Goal: Information Seeking & Learning: Learn about a topic

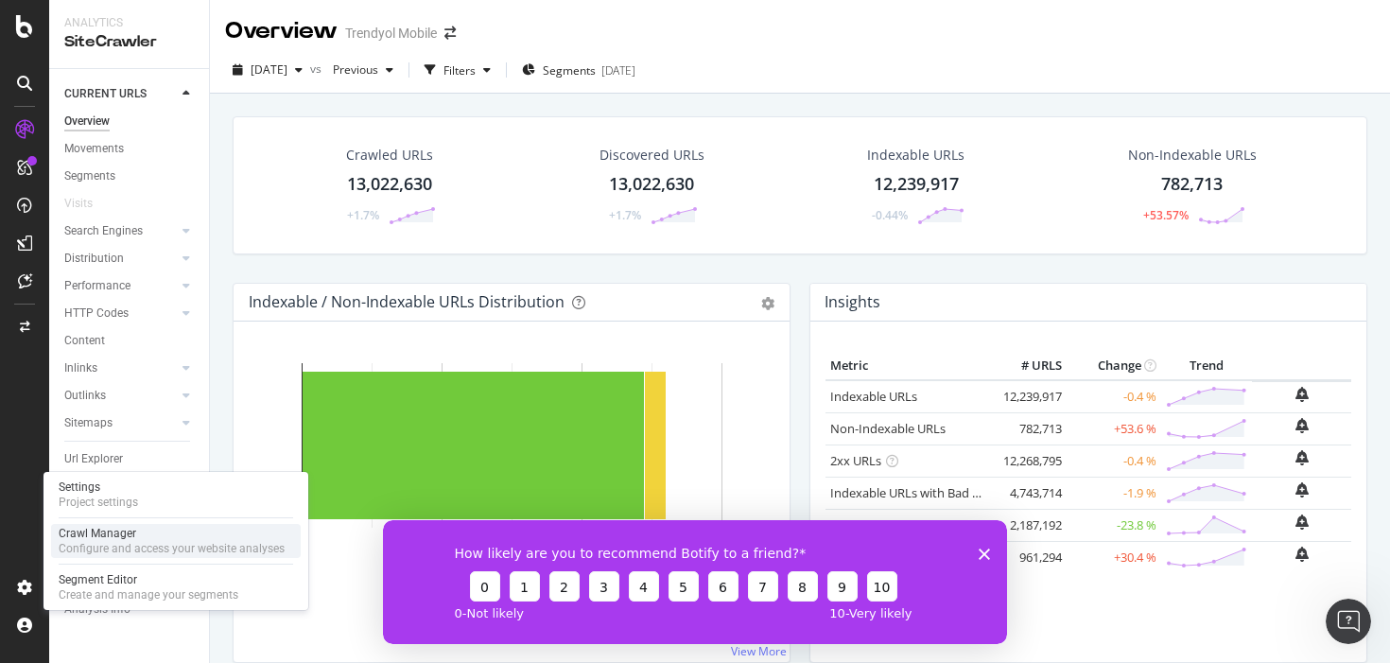
click at [98, 538] on div "Crawl Manager" at bounding box center [172, 533] width 226 height 15
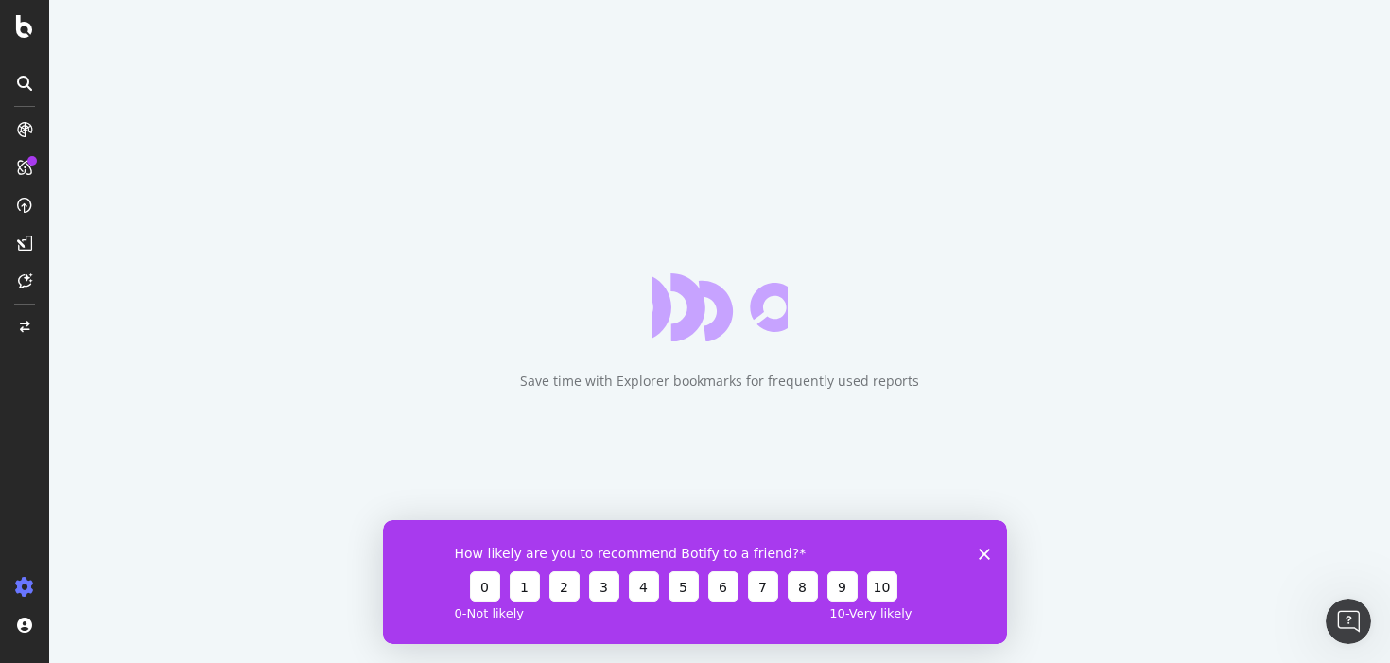
click at [983, 553] on polygon "Close survey" at bounding box center [984, 552] width 11 height 11
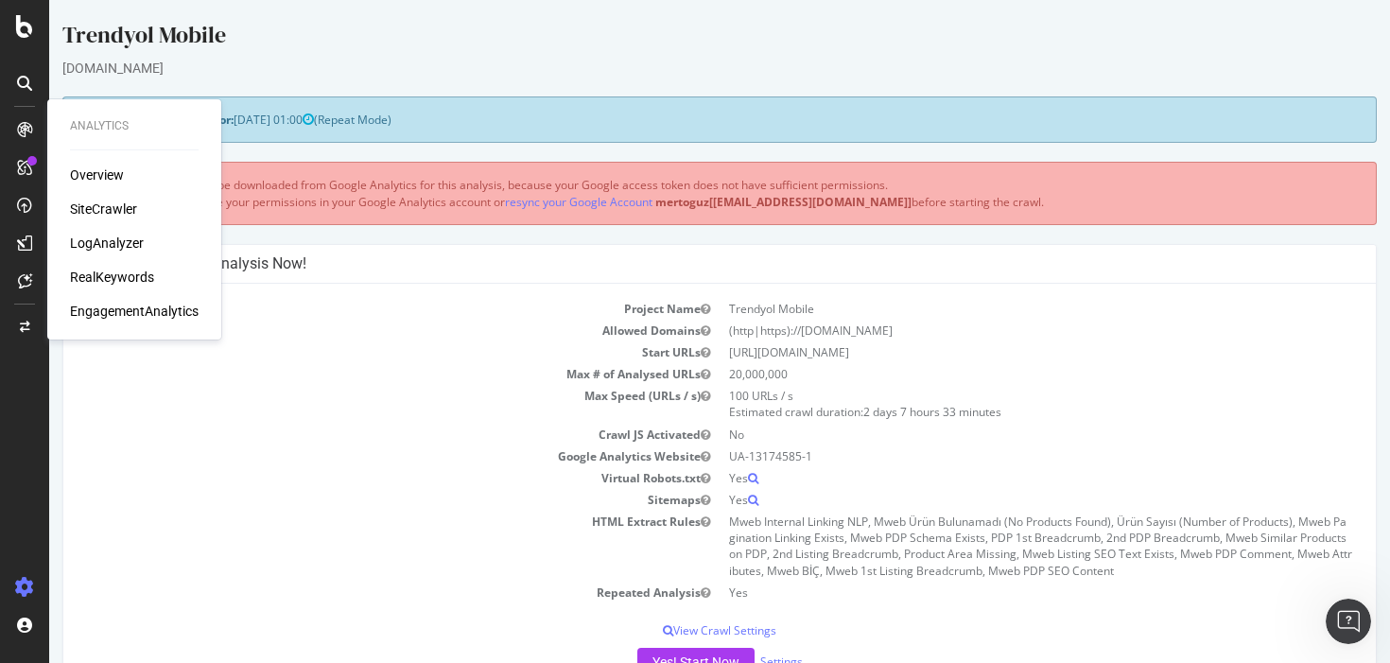
click at [101, 204] on div "SiteCrawler" at bounding box center [103, 209] width 67 height 19
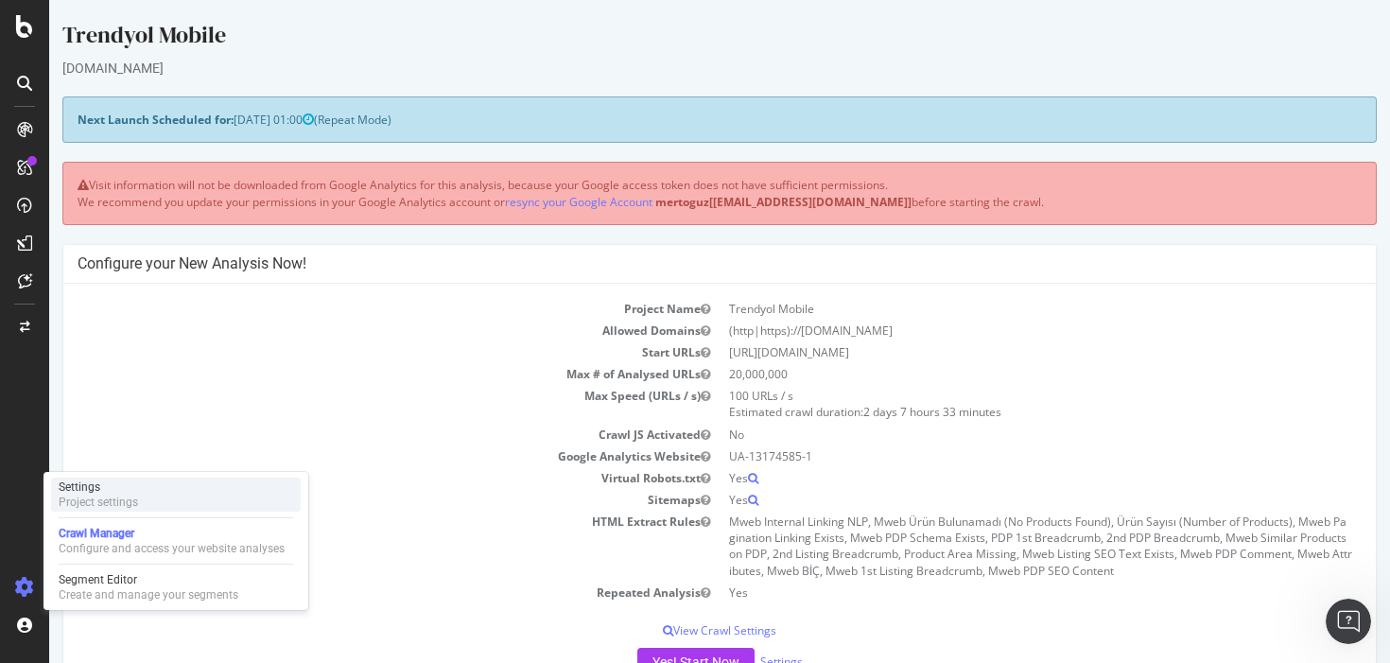
click at [105, 492] on div "Settings" at bounding box center [98, 486] width 79 height 15
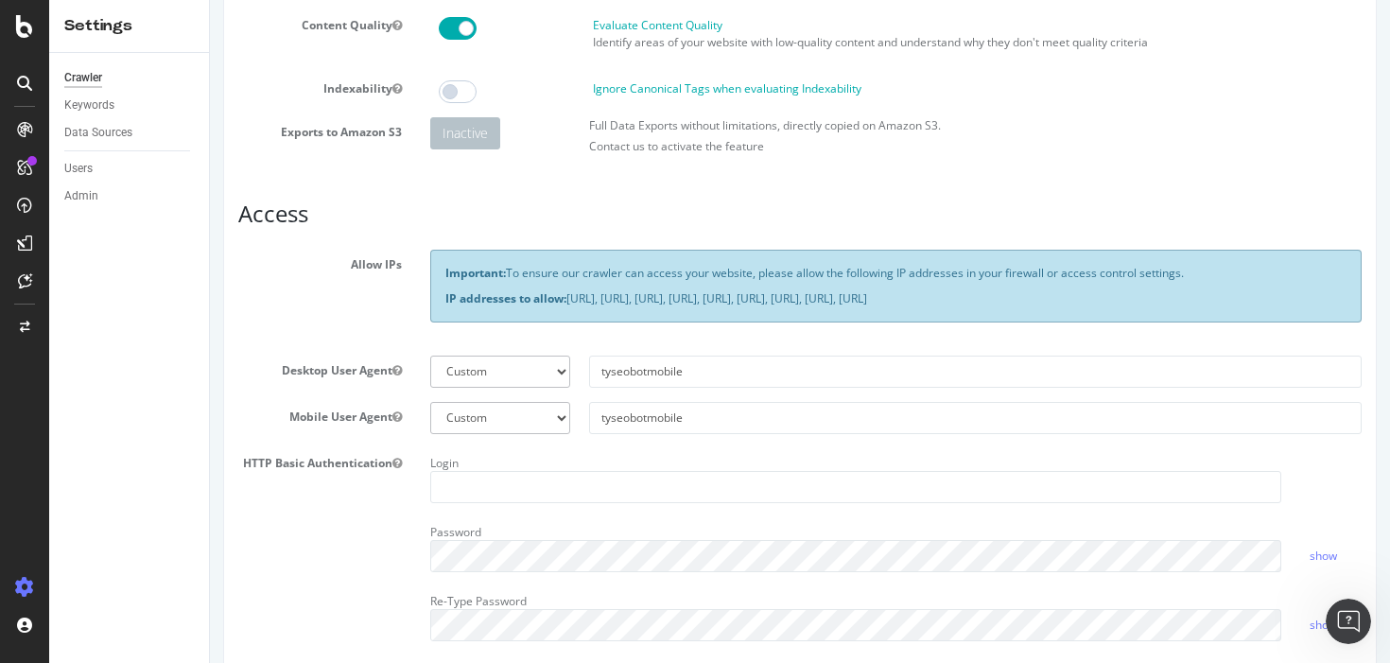
scroll to position [133, 0]
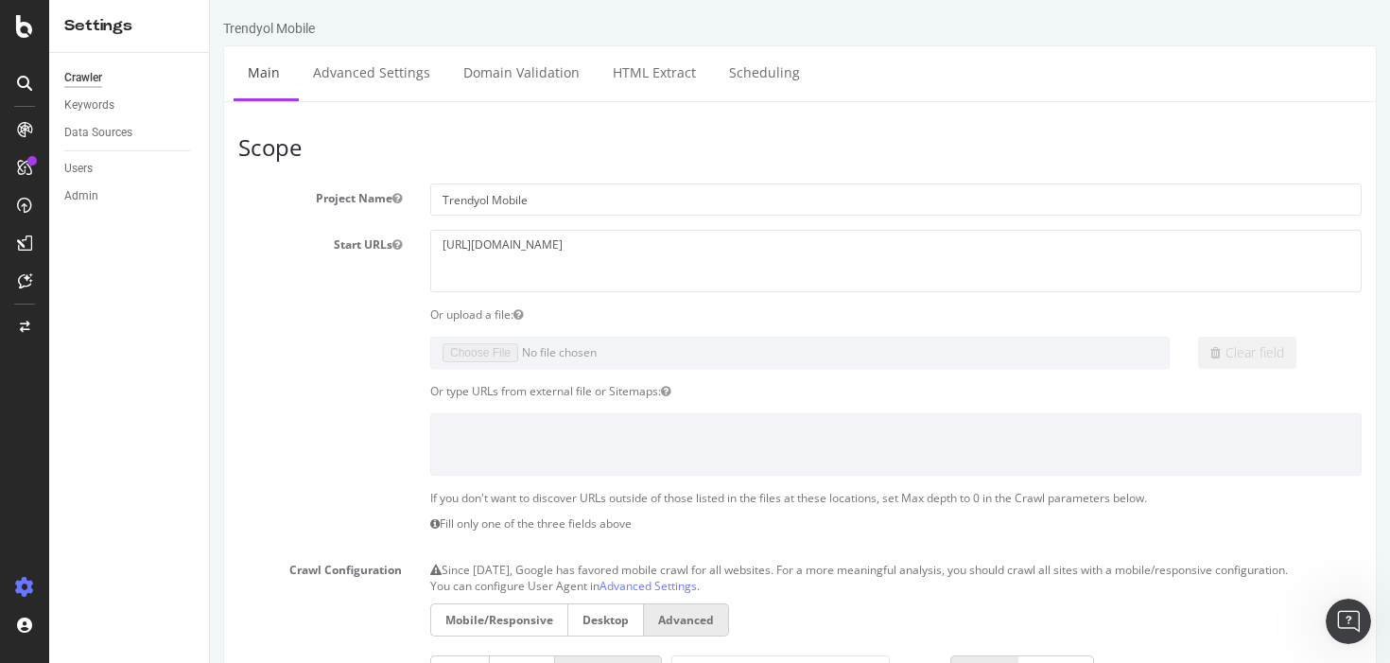
click at [97, 28] on div "Settings" at bounding box center [129, 26] width 130 height 22
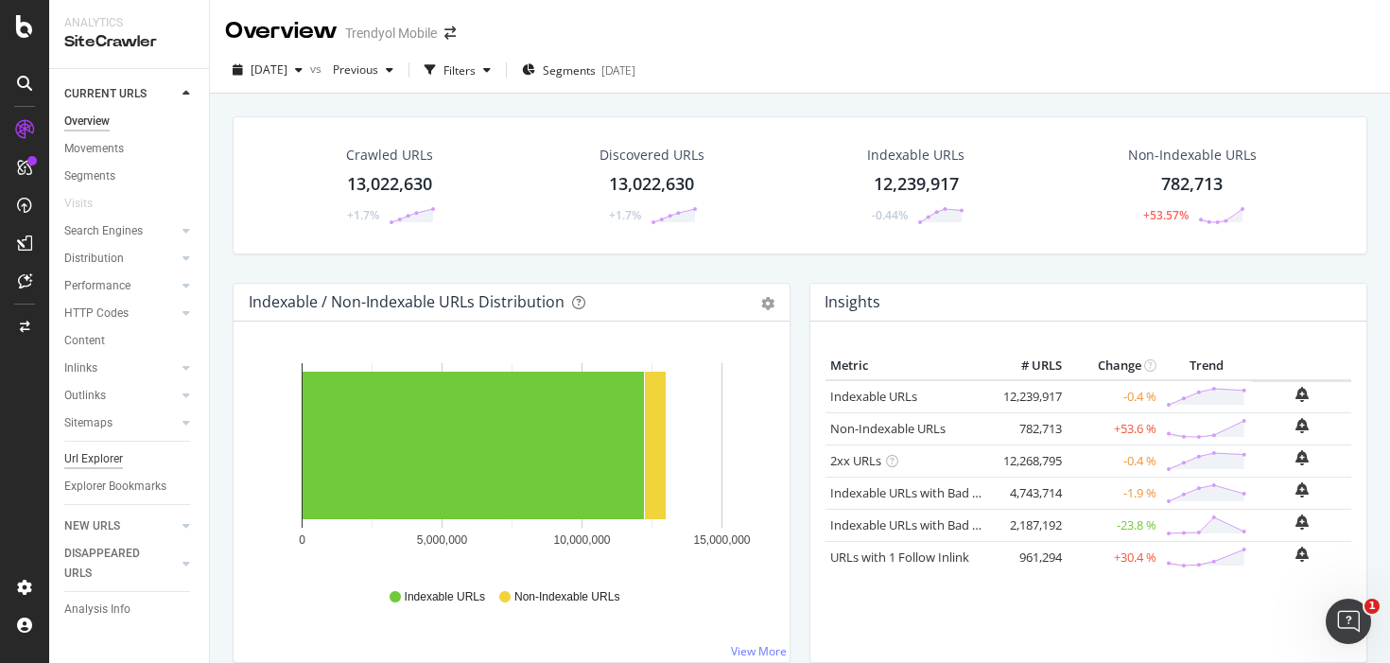
click at [101, 453] on div "Url Explorer" at bounding box center [93, 459] width 59 height 20
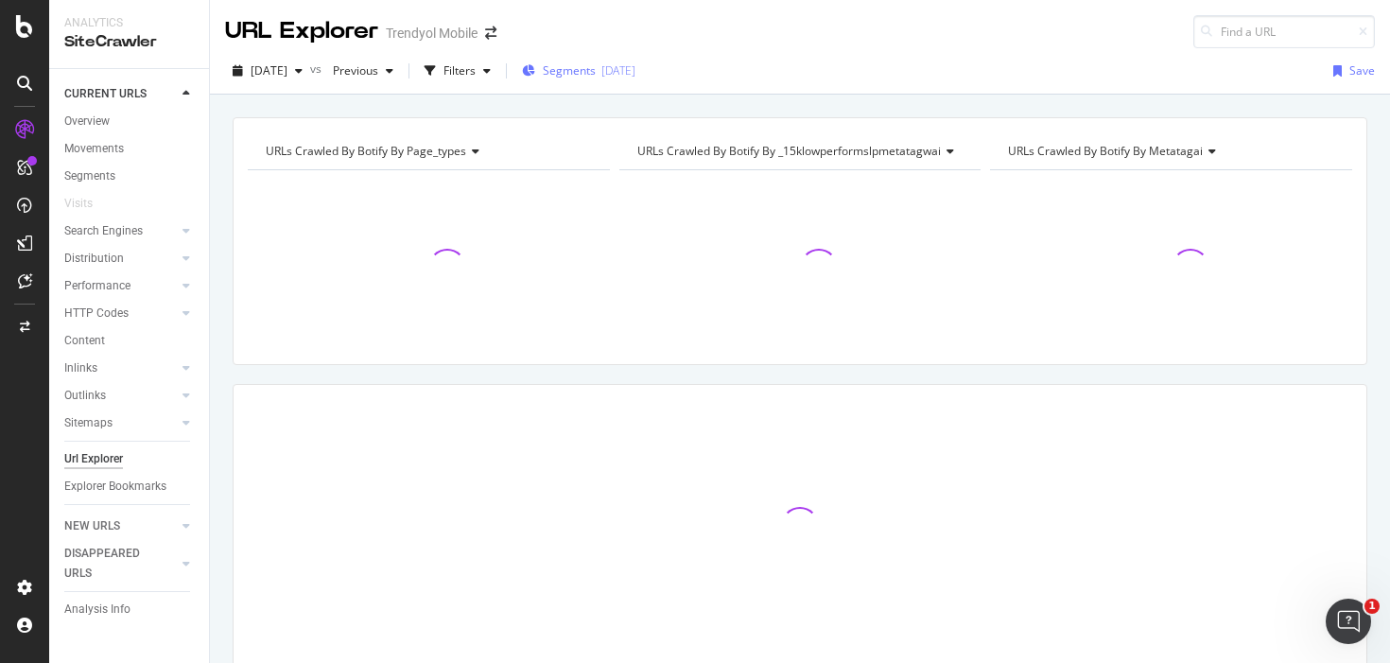
click at [596, 75] on span "Segments" at bounding box center [569, 70] width 53 height 16
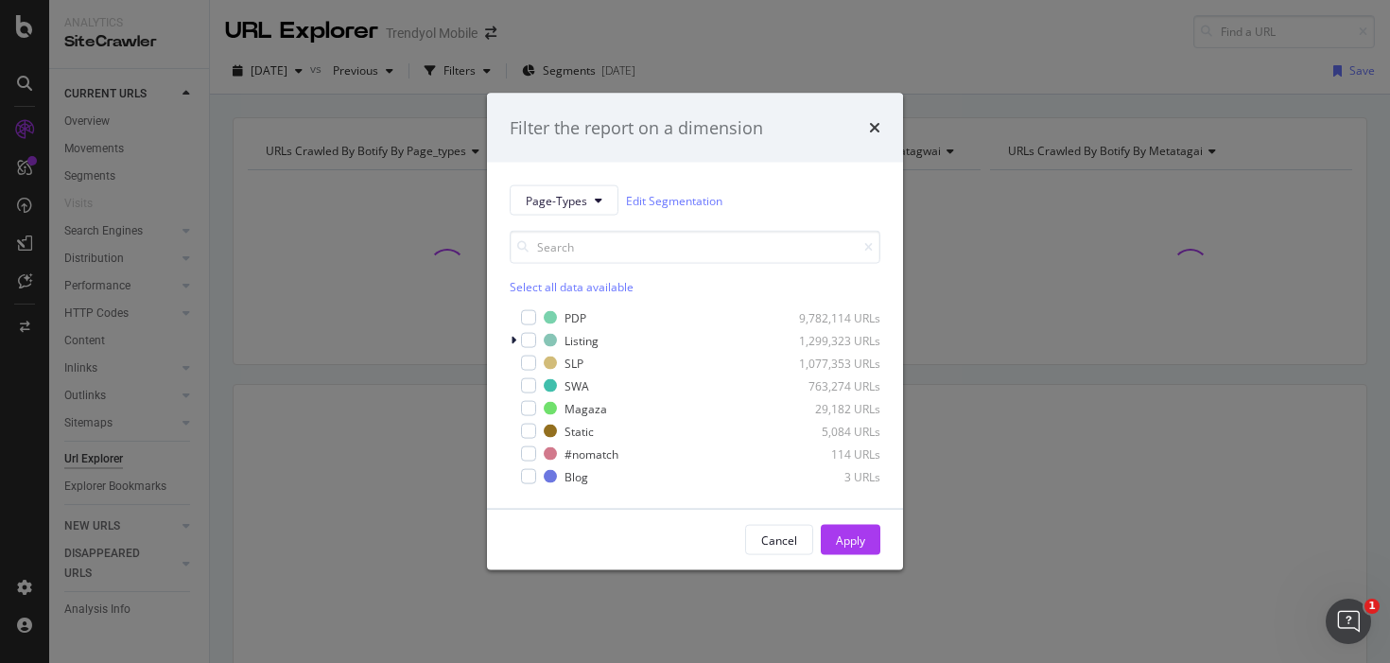
click at [731, 46] on div "Filter the report on a dimension Page-Types Edit Segmentation Select all data a…" at bounding box center [695, 331] width 1390 height 663
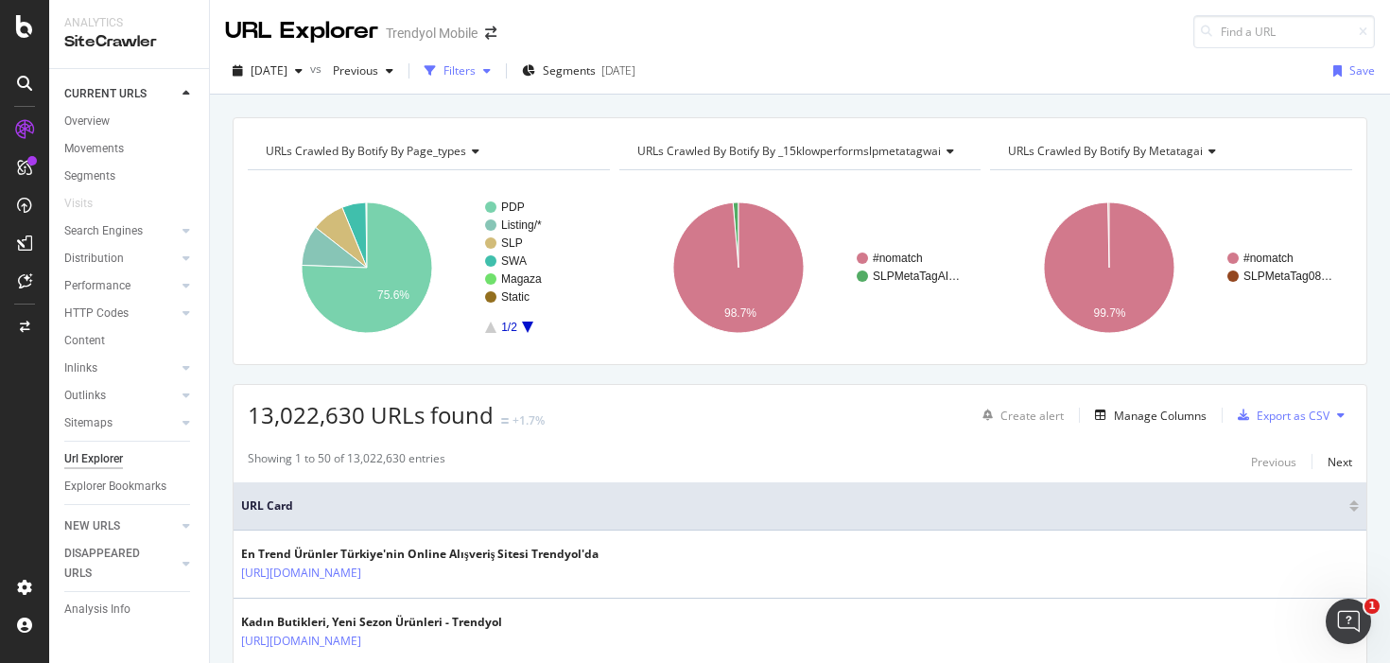
click at [476, 72] on div "Filters" at bounding box center [459, 70] width 32 height 16
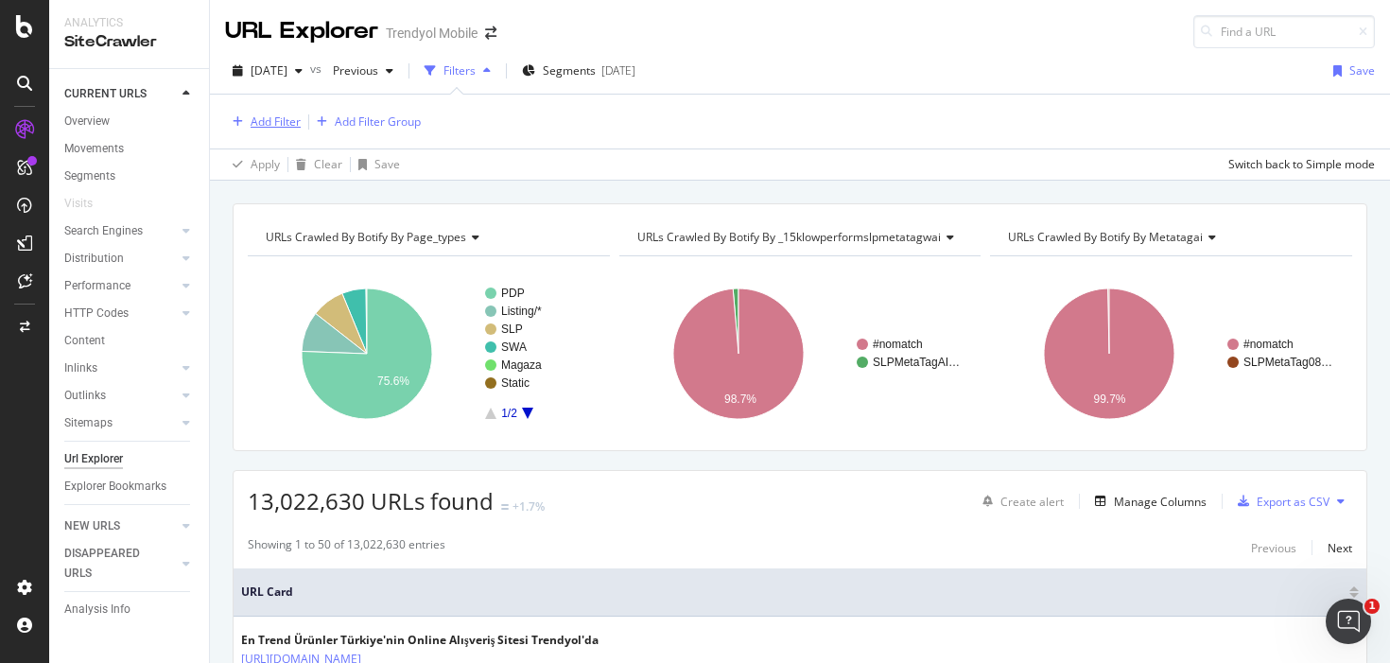
click at [281, 127] on div "Add Filter" at bounding box center [276, 121] width 50 height 16
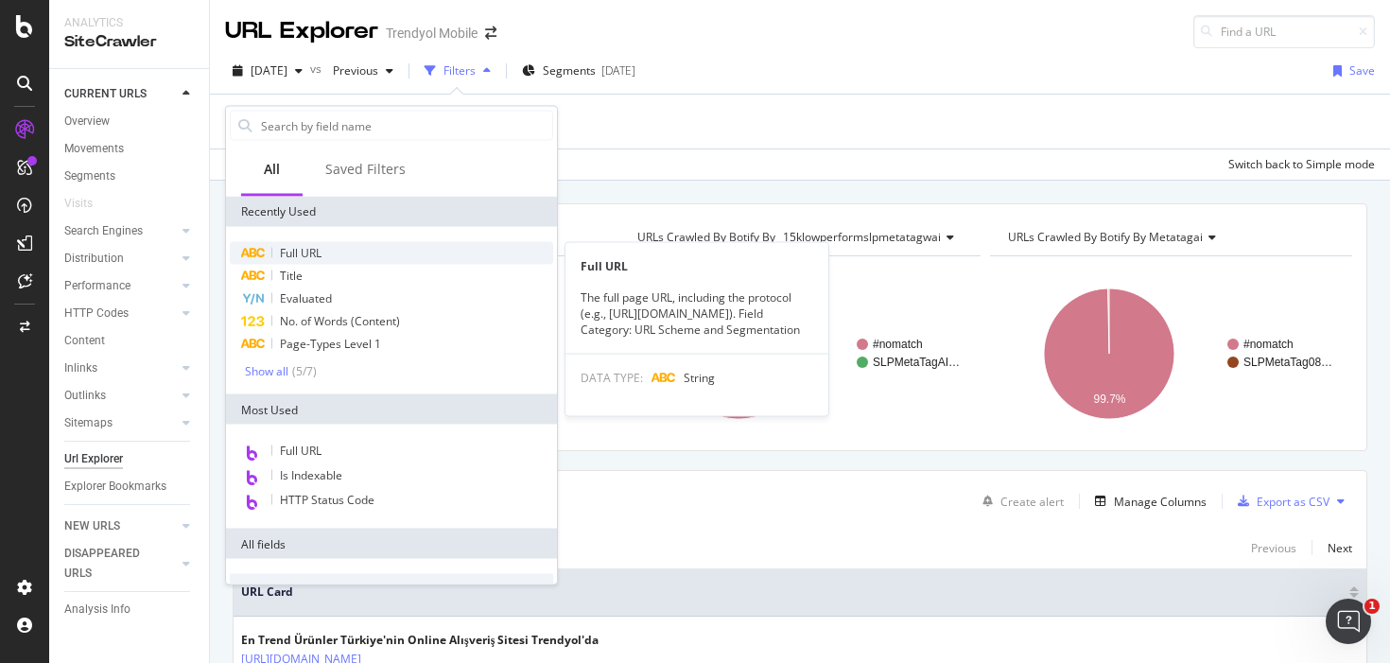
click at [313, 251] on span "Full URL" at bounding box center [301, 253] width 42 height 16
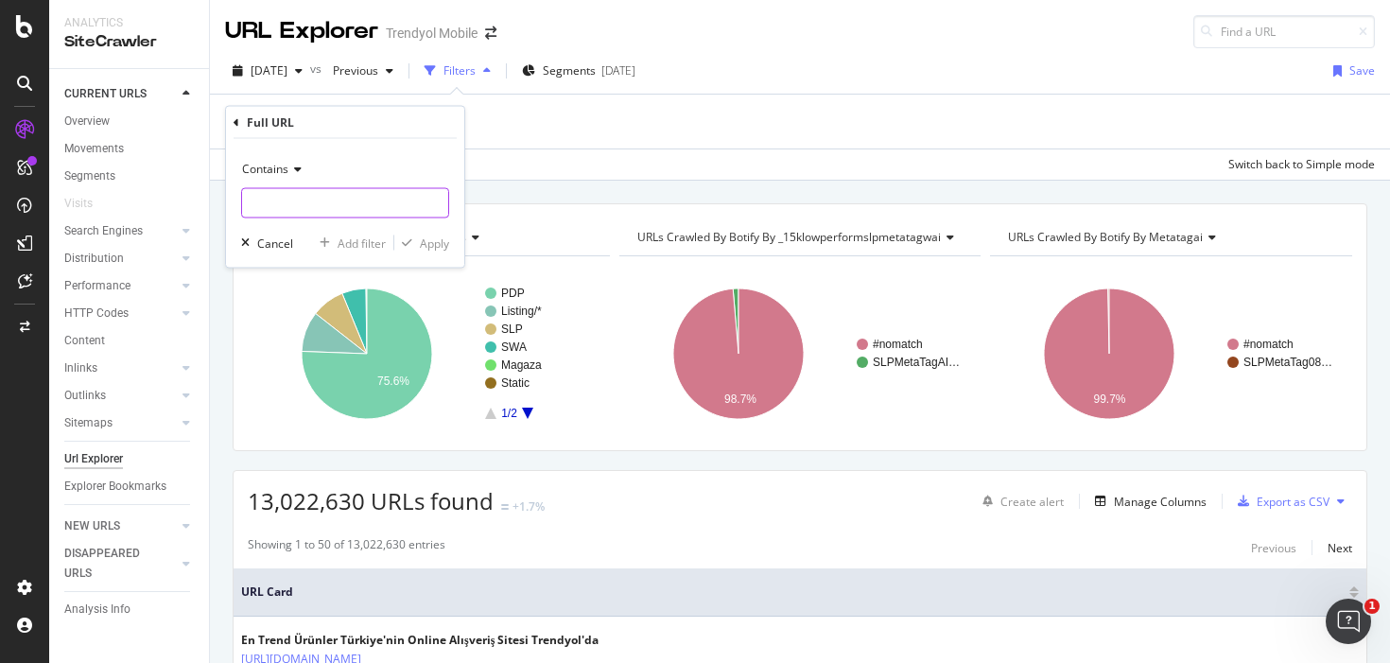
click at [343, 207] on input "text" at bounding box center [345, 203] width 206 height 30
paste input "iphone-16-pro-cep-telefonu-x-c103498-a292-v10577551"
type input "iphone-16-pro-cep-telefonu-x-c103498-a292-v10577551"
click at [443, 249] on div "Apply" at bounding box center [434, 243] width 29 height 16
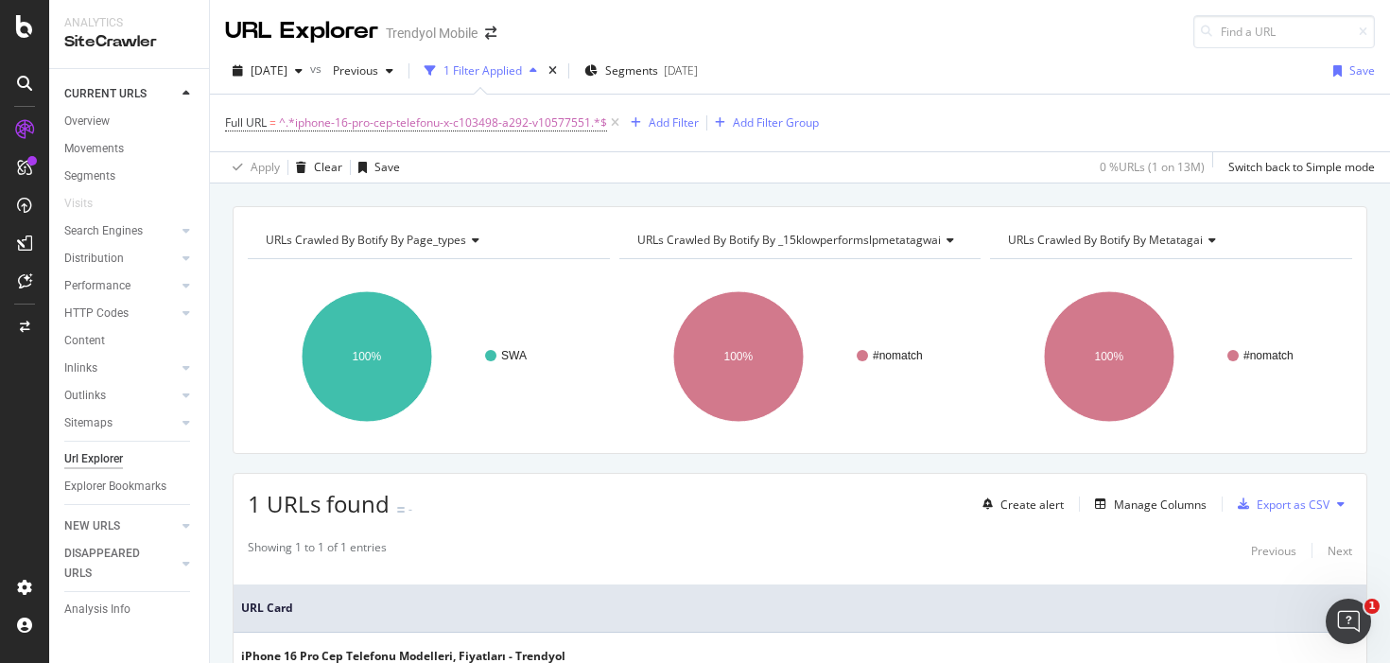
scroll to position [160, 0]
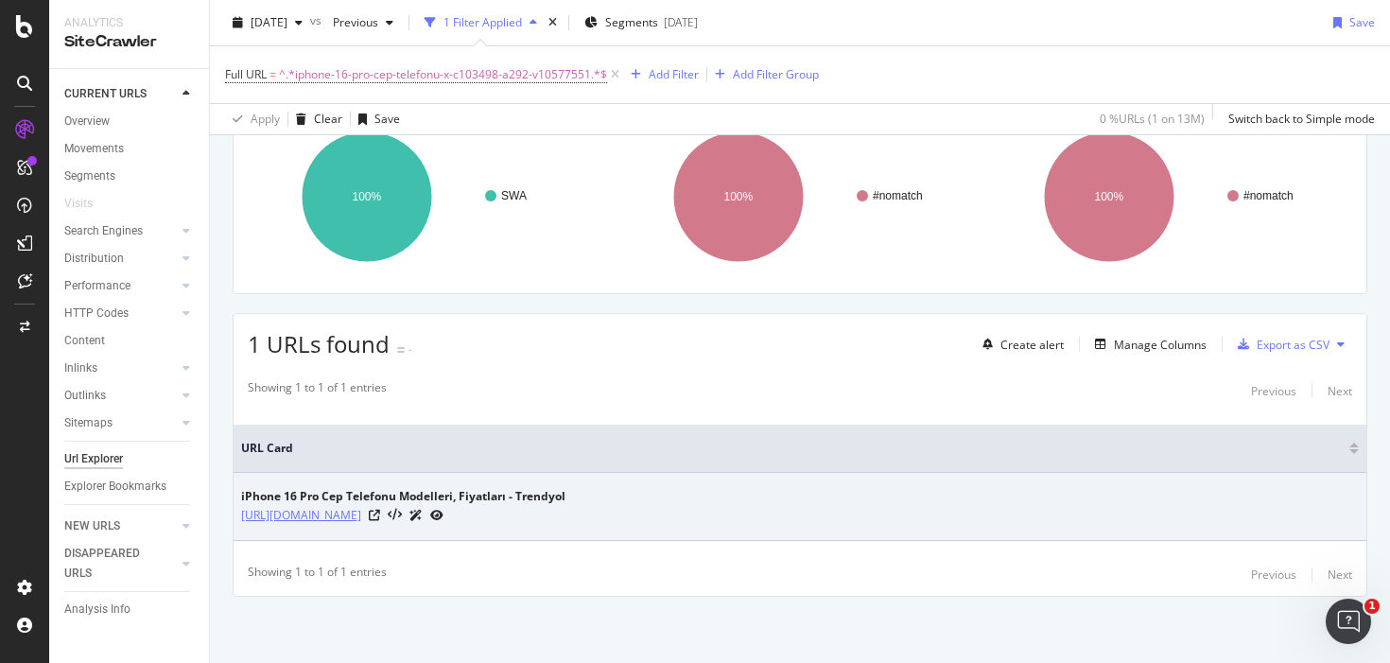
click at [361, 512] on link "[URL][DOMAIN_NAME]" at bounding box center [301, 515] width 120 height 19
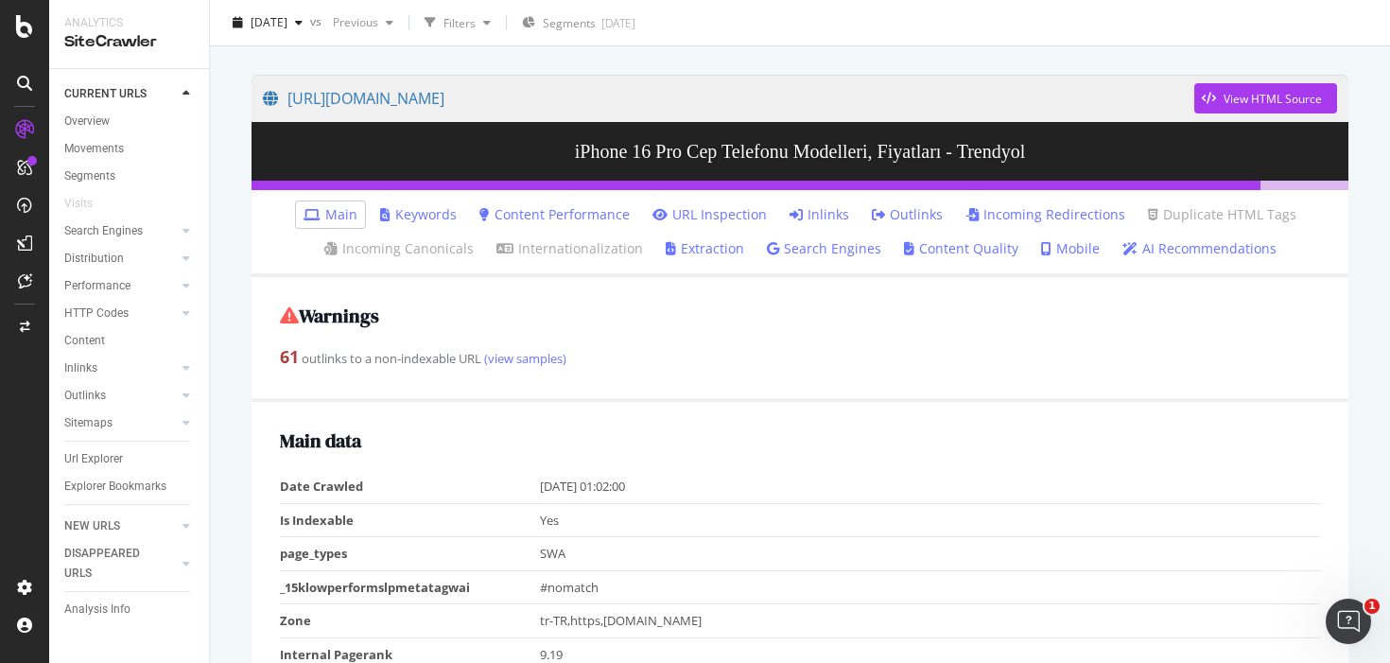
scroll to position [130, 0]
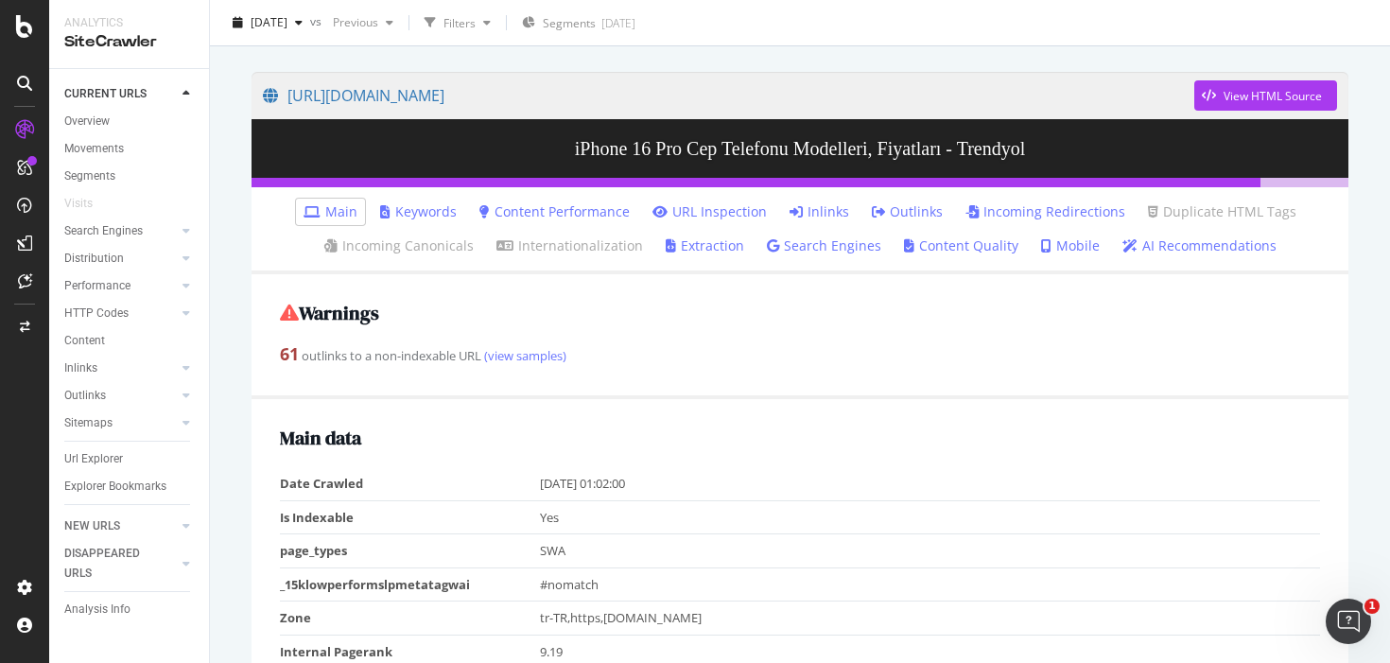
click at [865, 317] on h2 "Warnings" at bounding box center [800, 313] width 1040 height 21
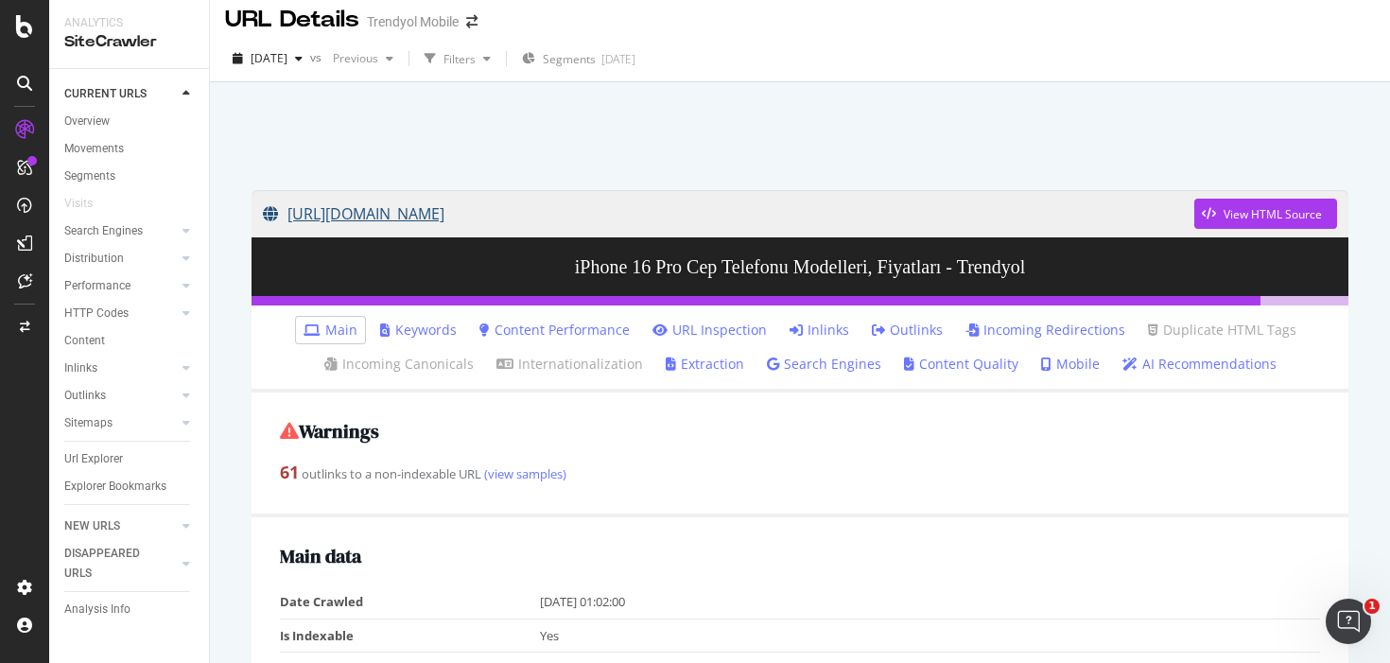
scroll to position [0, 0]
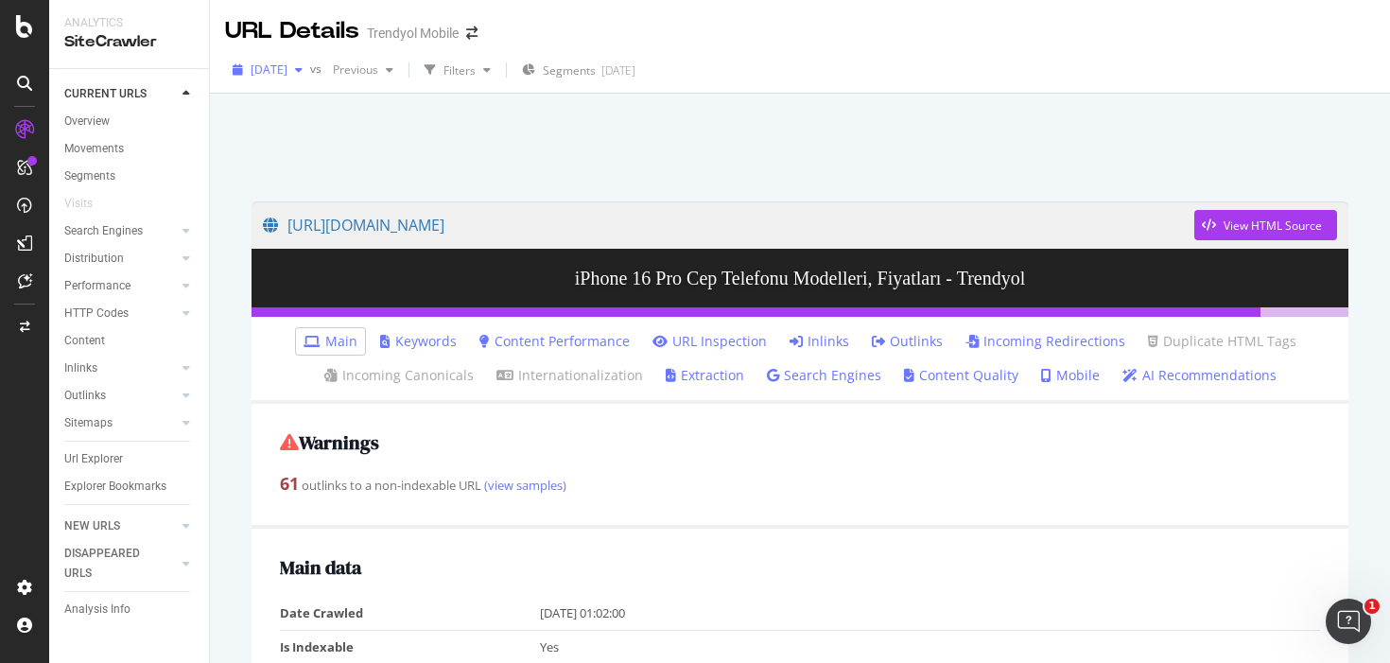
click at [303, 74] on icon "button" at bounding box center [299, 69] width 8 height 11
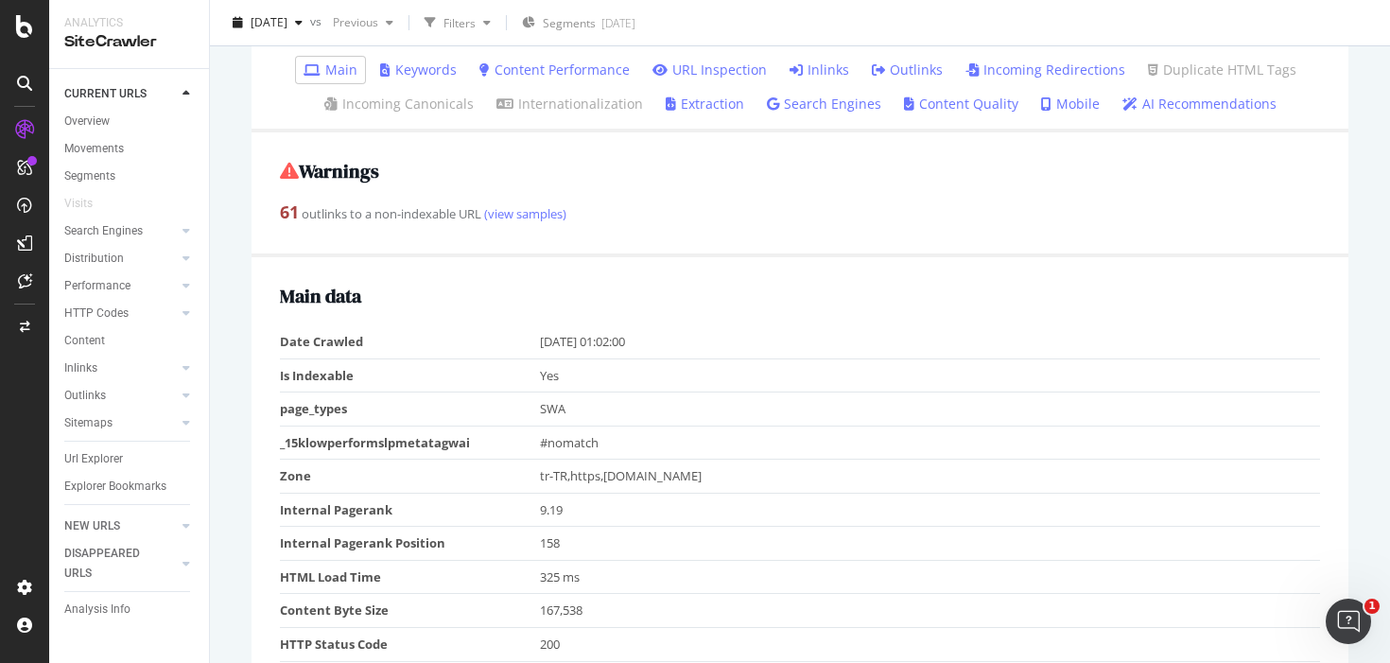
scroll to position [434, 0]
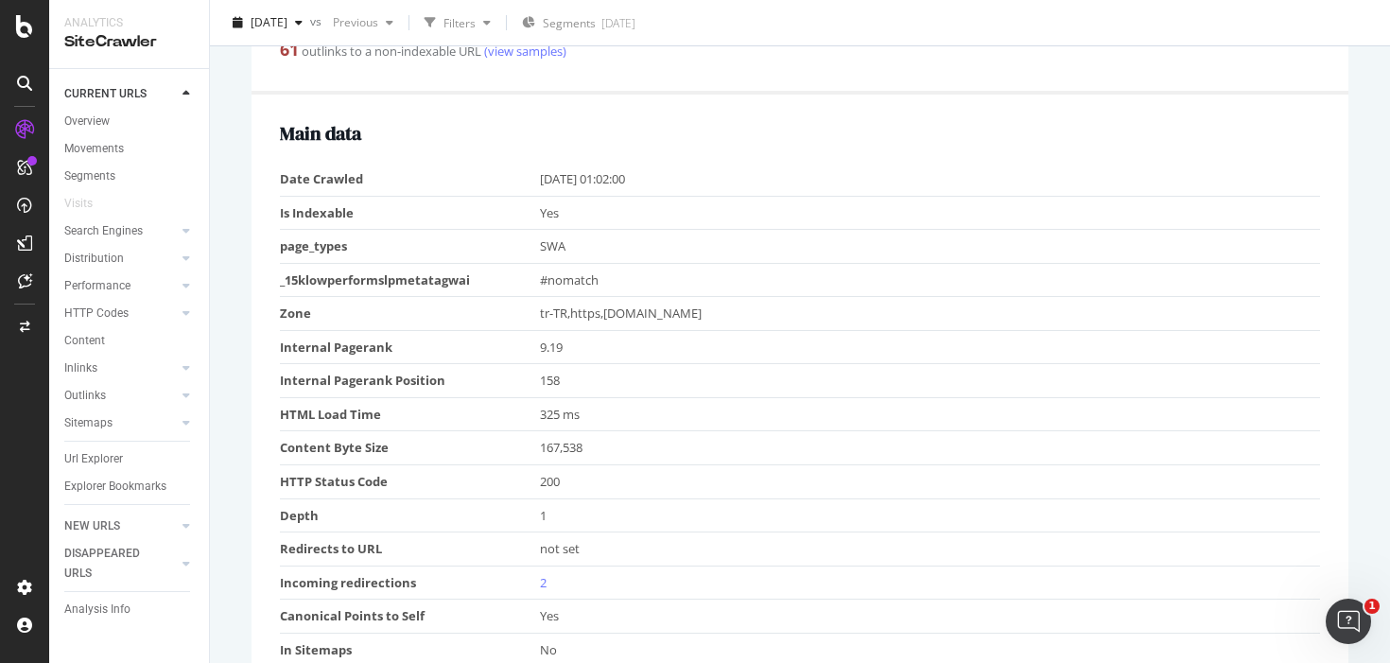
click at [599, 176] on td "2025-09-22 01:02:00" at bounding box center [930, 179] width 780 height 33
copy td "2025-09-22 01:02:00"
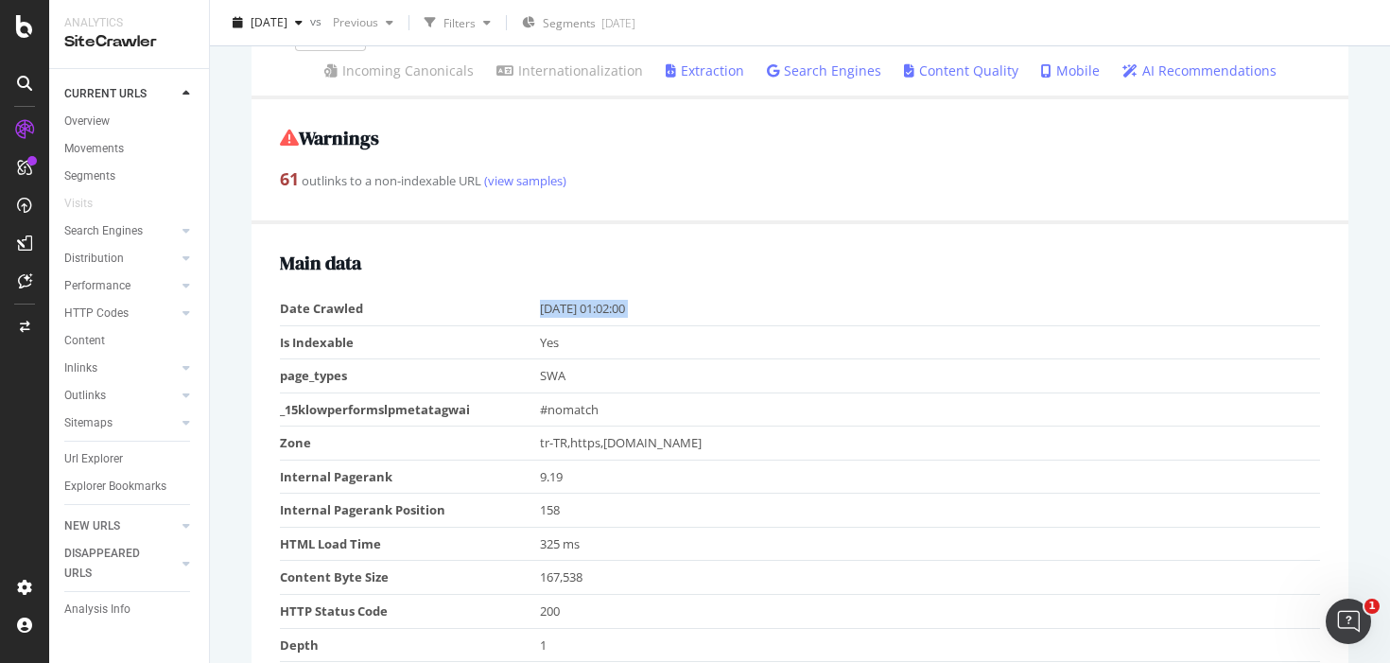
scroll to position [29, 0]
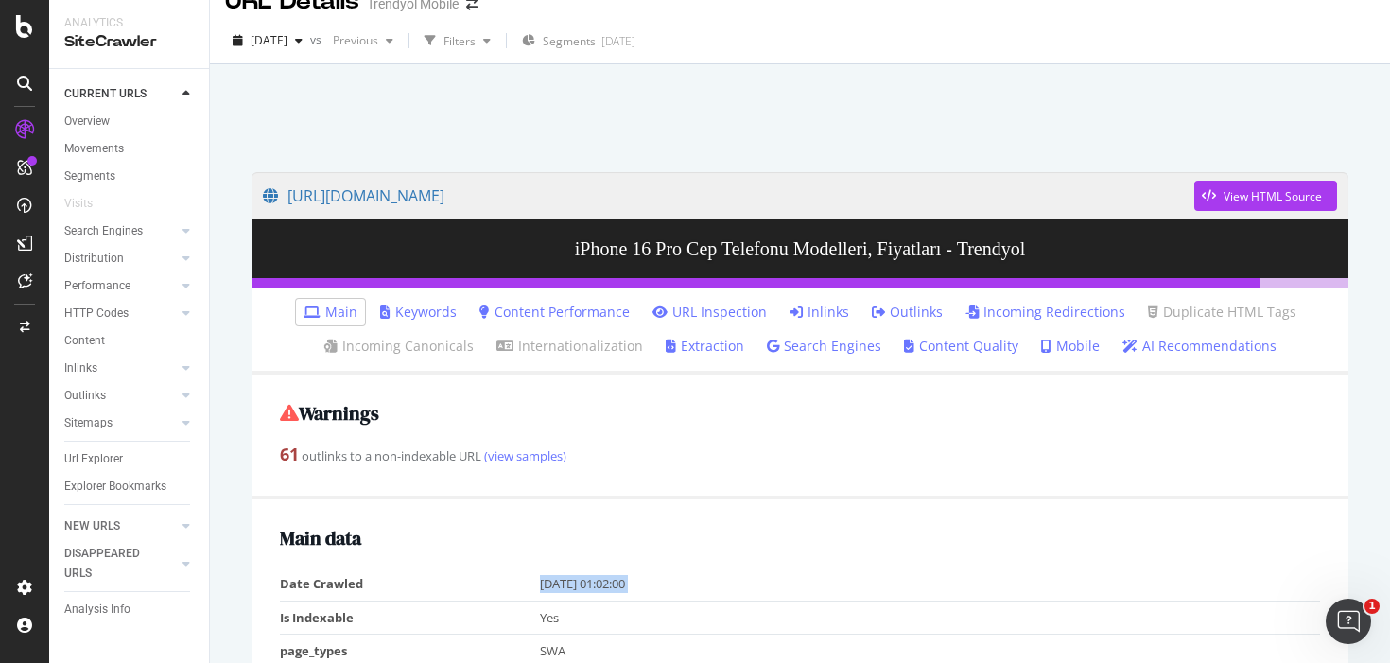
click at [531, 457] on link "(view samples)" at bounding box center [523, 455] width 85 height 17
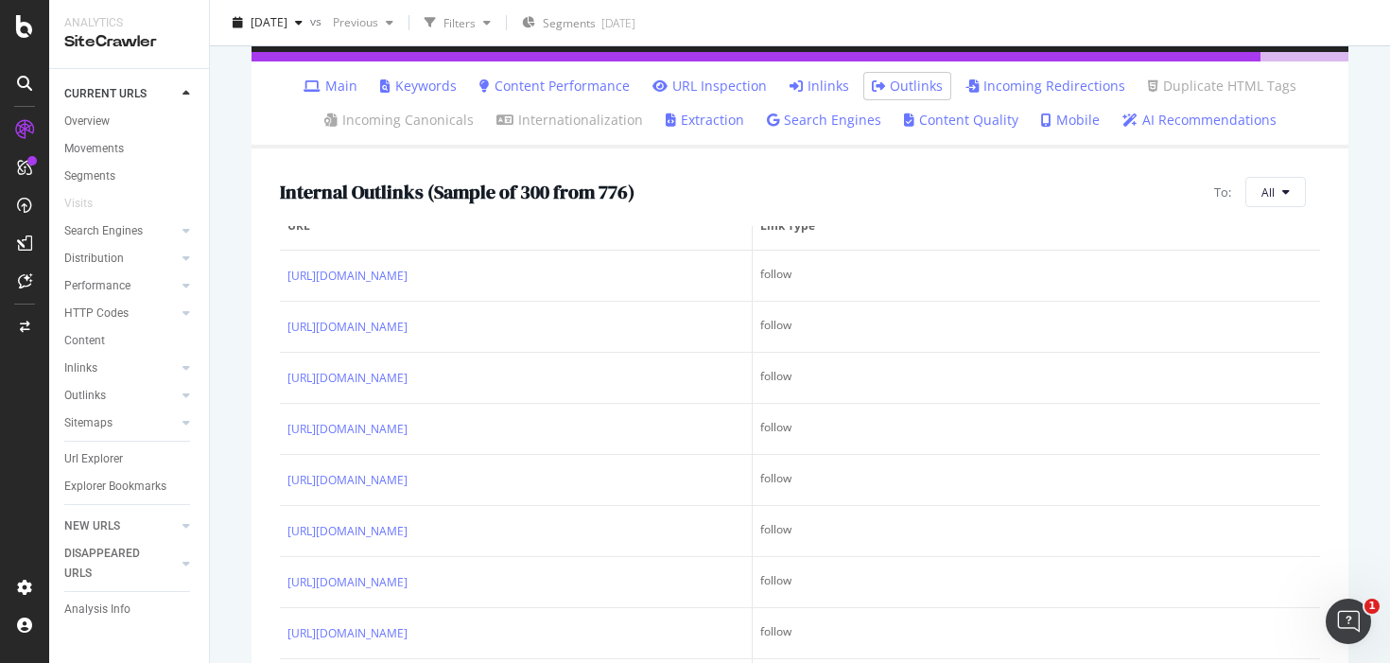
scroll to position [32, 0]
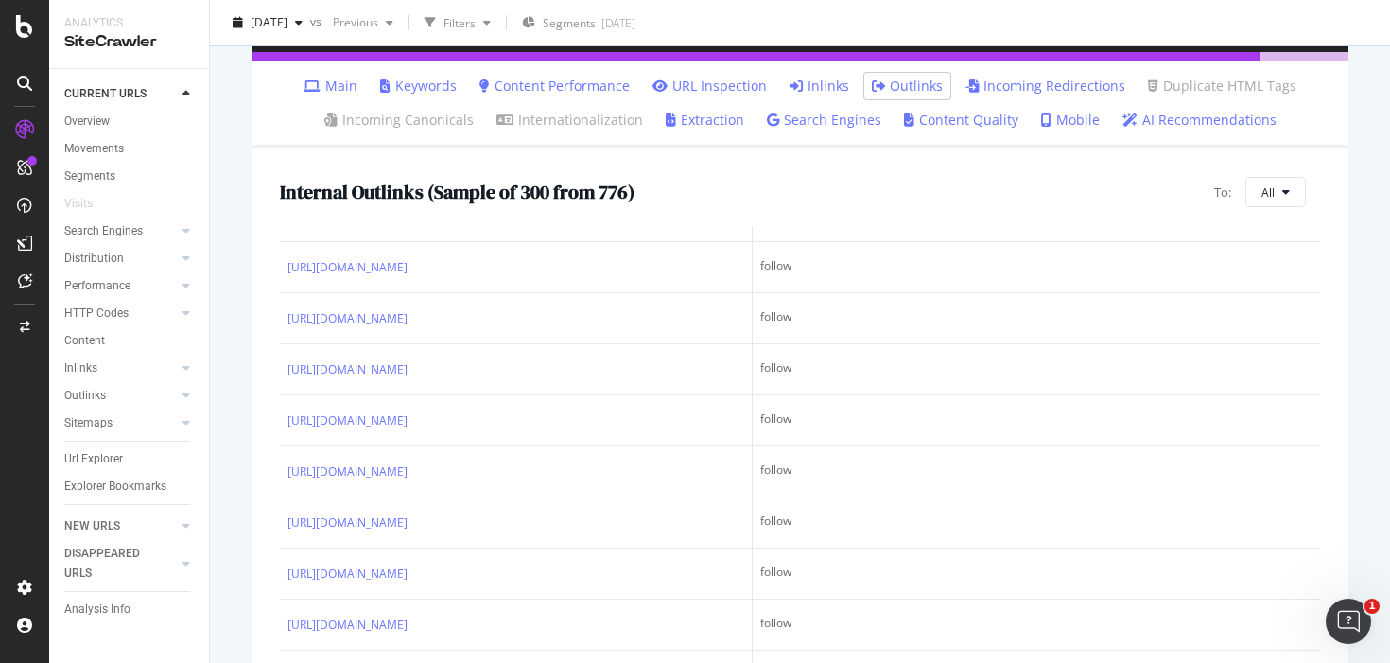
click at [1293, 210] on div "Internal Outlinks ( Sample of 300 from 776 ) To: All URL Link Type https://www.…" at bounding box center [800, 437] width 1097 height 579
click at [1285, 198] on icon at bounding box center [1286, 191] width 8 height 11
click at [1170, 175] on span "Canonical Not Equal" at bounding box center [1177, 175] width 106 height 17
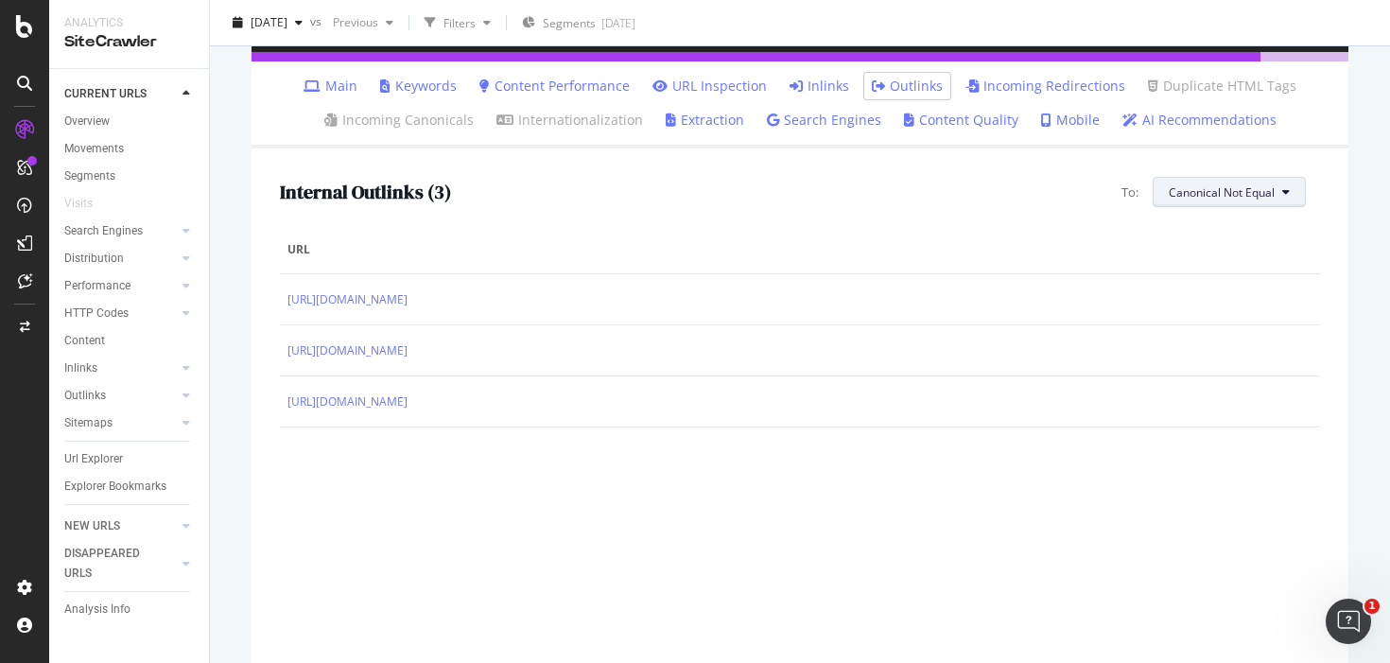
click at [1255, 196] on span "Canonical Not Equal" at bounding box center [1222, 192] width 106 height 16
click at [1233, 260] on span "Non-Indexable URLs" at bounding box center [1224, 265] width 110 height 17
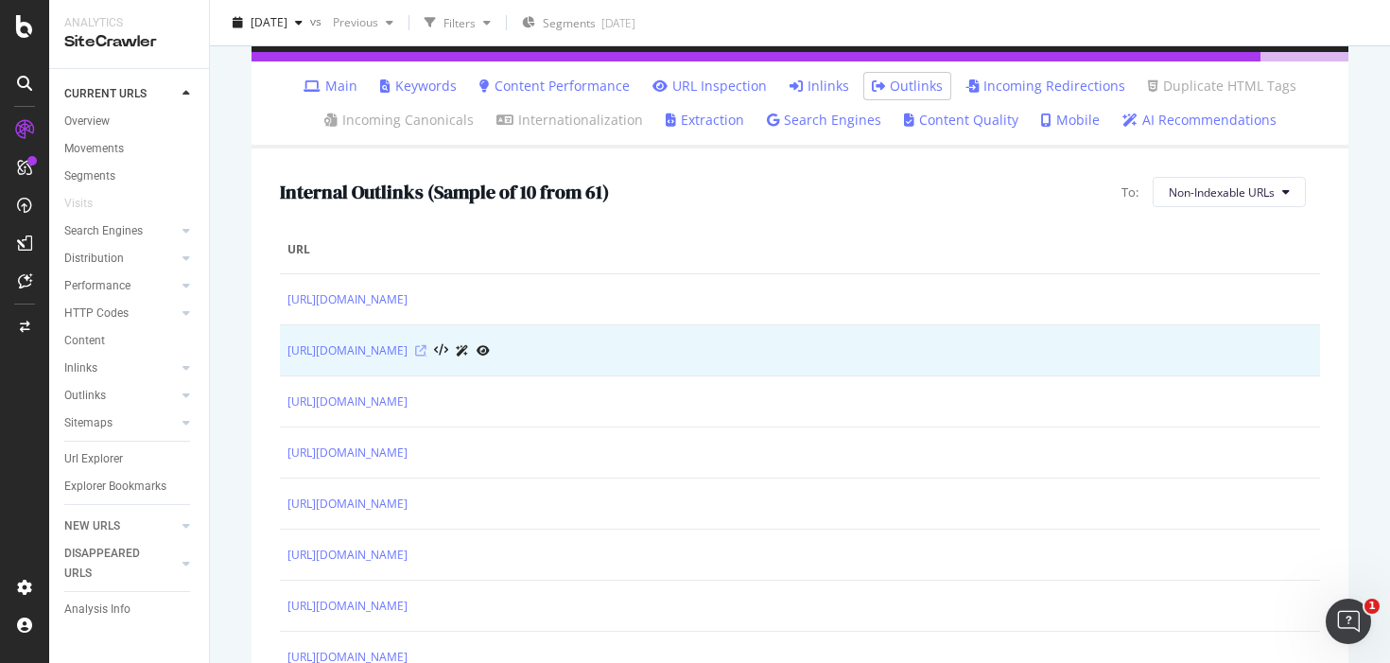
click at [426, 350] on icon at bounding box center [420, 350] width 11 height 11
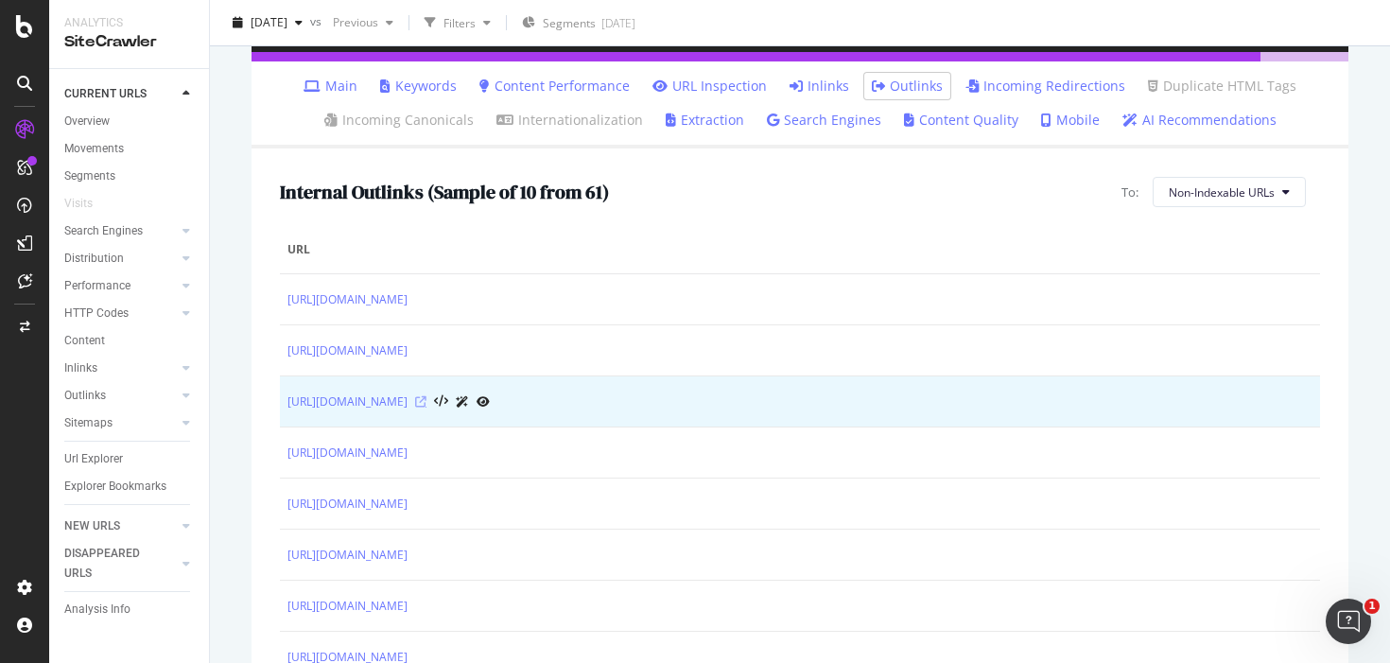
click at [426, 404] on icon at bounding box center [420, 401] width 11 height 11
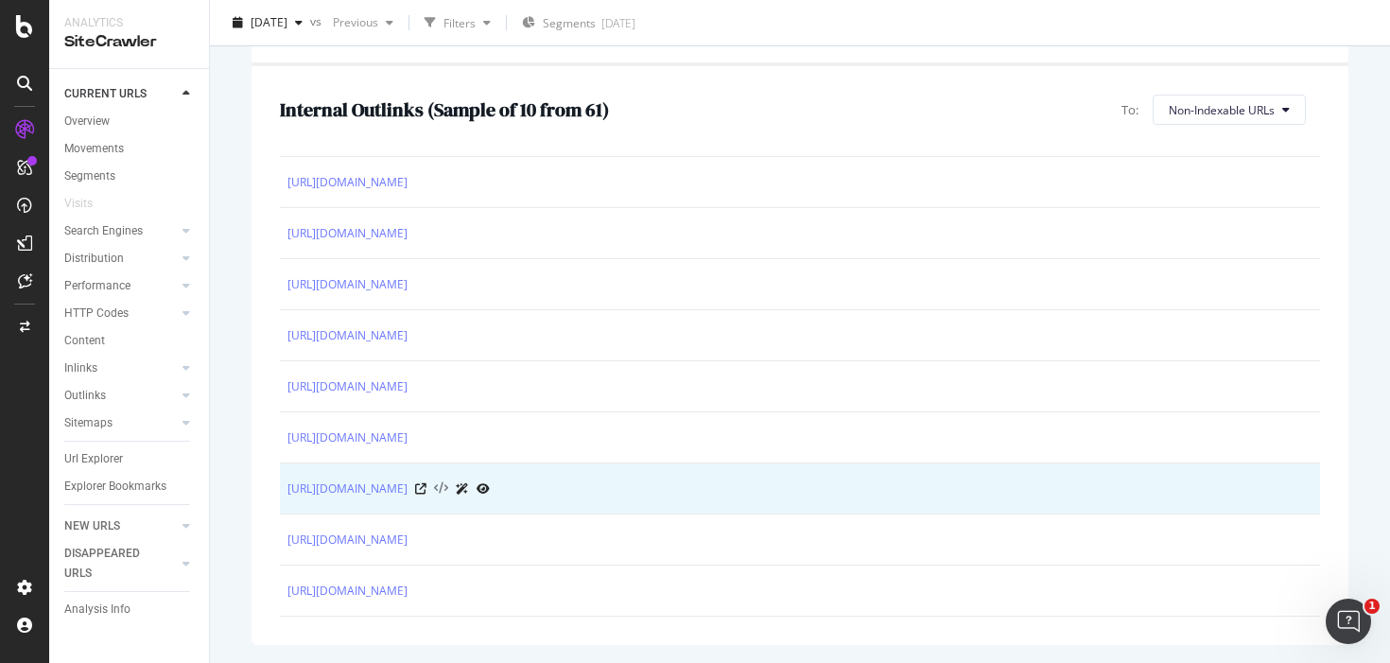
scroll to position [339, 0]
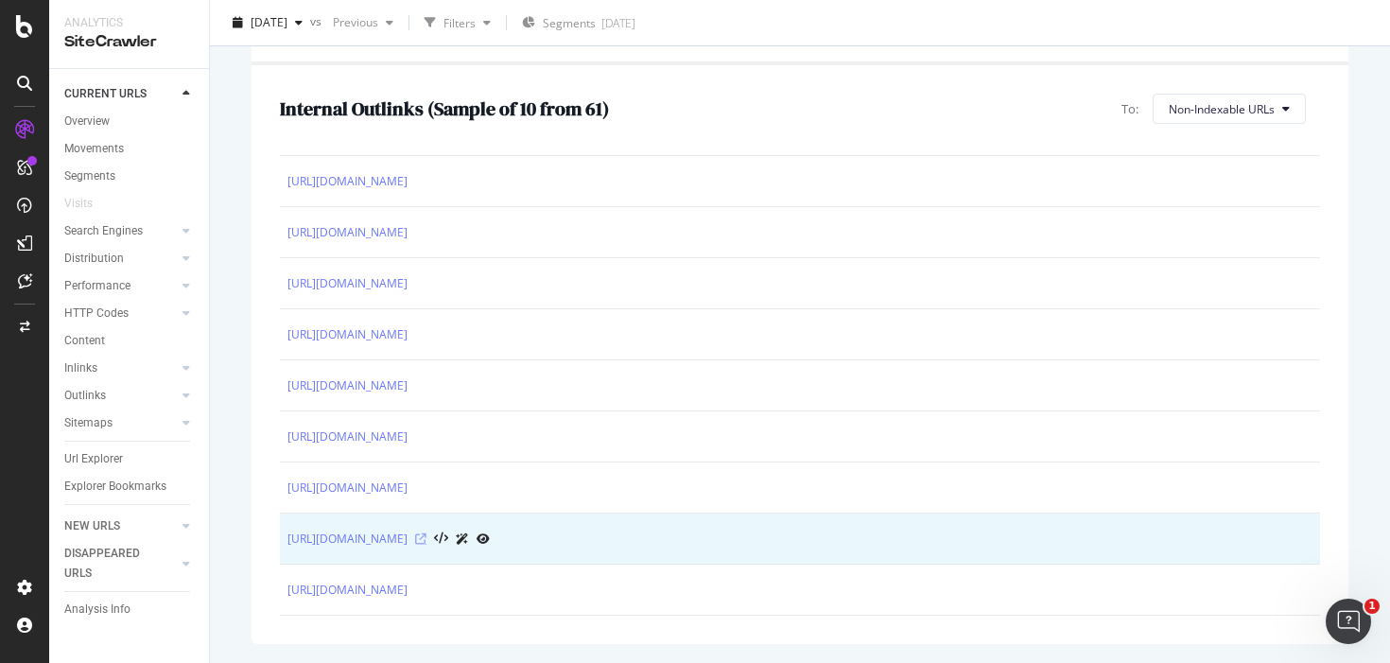
click at [426, 540] on icon at bounding box center [420, 538] width 11 height 11
